Goal: Register for event/course

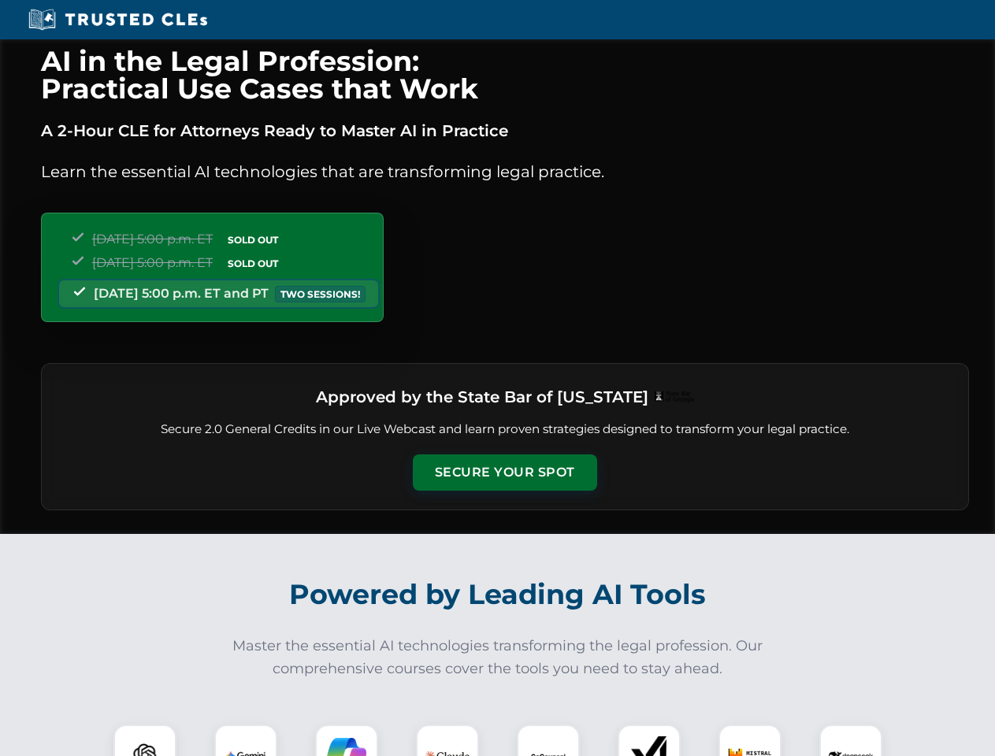
click at [504, 473] on button "Secure Your Spot" at bounding box center [505, 472] width 184 height 36
click at [145, 740] on img at bounding box center [145, 756] width 46 height 46
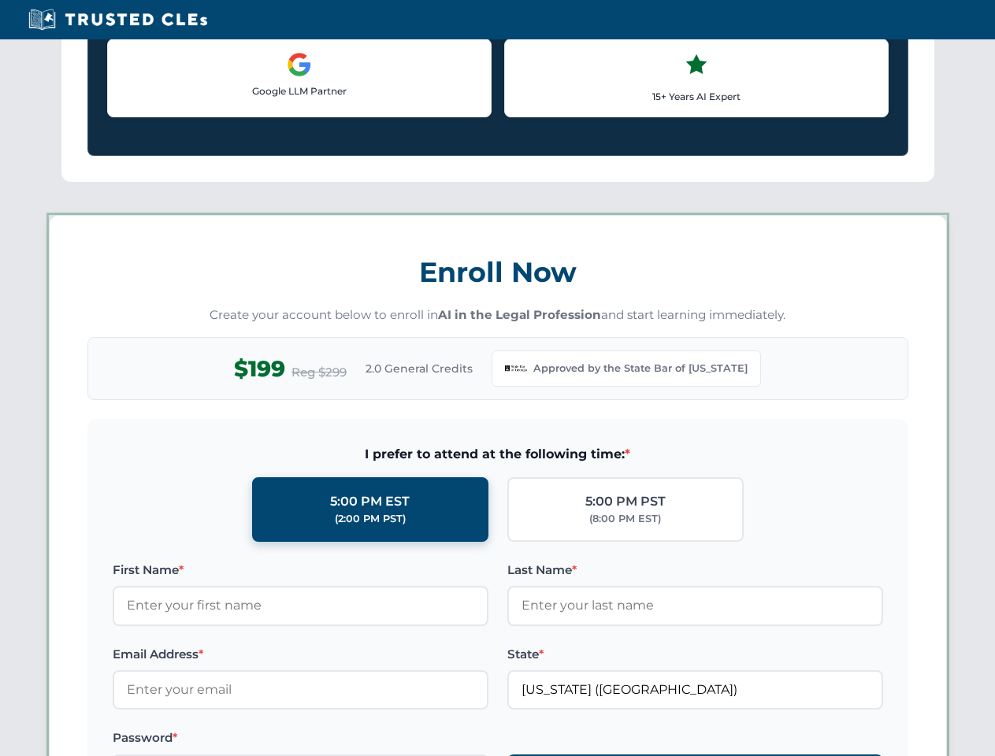
click at [347, 740] on label "Password *" at bounding box center [301, 737] width 376 height 19
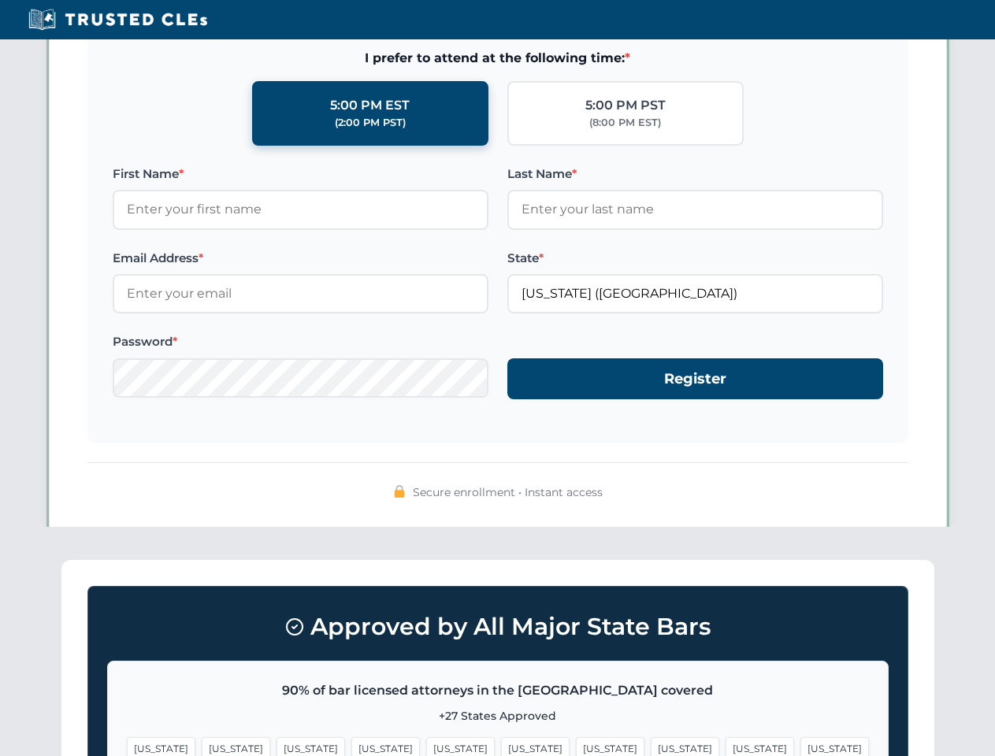
click at [725, 740] on span "[US_STATE]" at bounding box center [759, 748] width 69 height 23
